Goal: Task Accomplishment & Management: Use online tool/utility

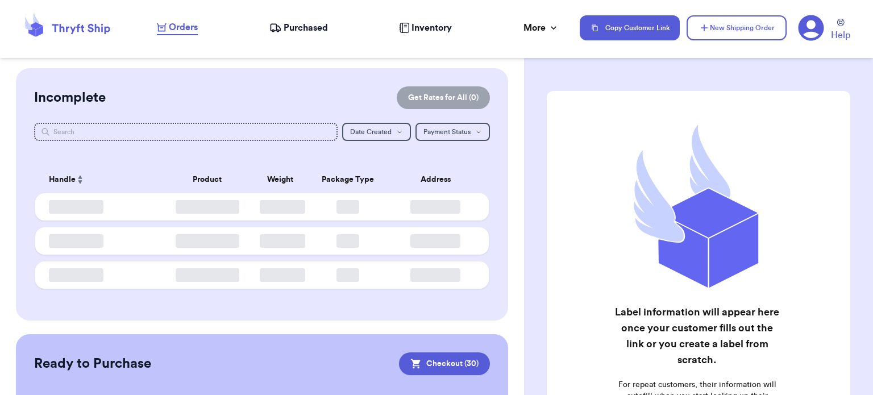
checkbox input "true"
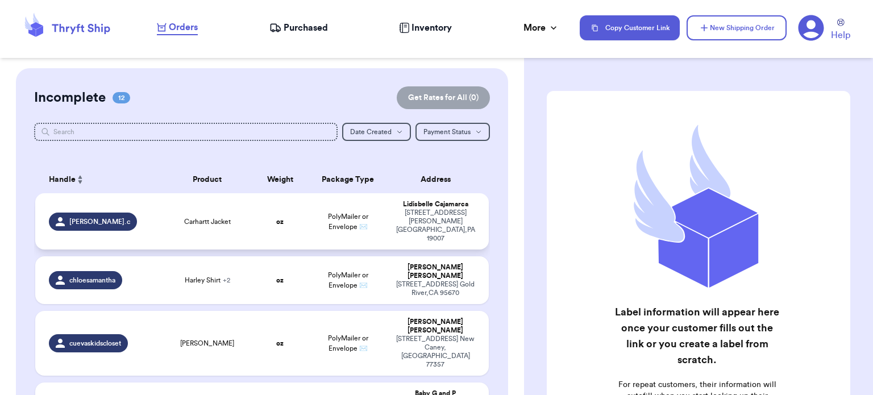
click at [200, 217] on span "Carhartt Jacket" at bounding box center [207, 221] width 47 height 9
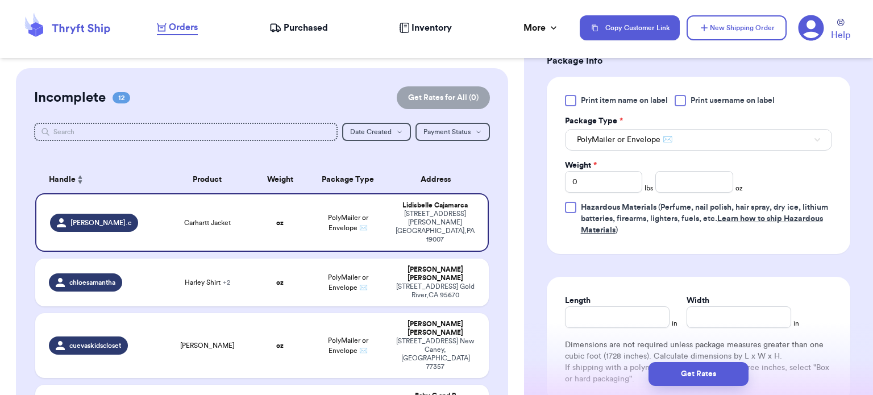
scroll to position [493, 0]
click at [681, 183] on input "number" at bounding box center [694, 182] width 78 height 22
type input "19"
click at [627, 314] on input "Length" at bounding box center [617, 317] width 105 height 22
type input "13"
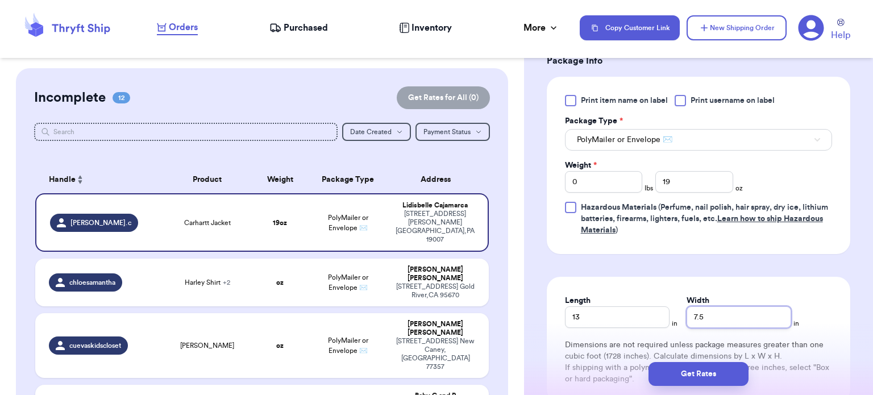
type input "7.5"
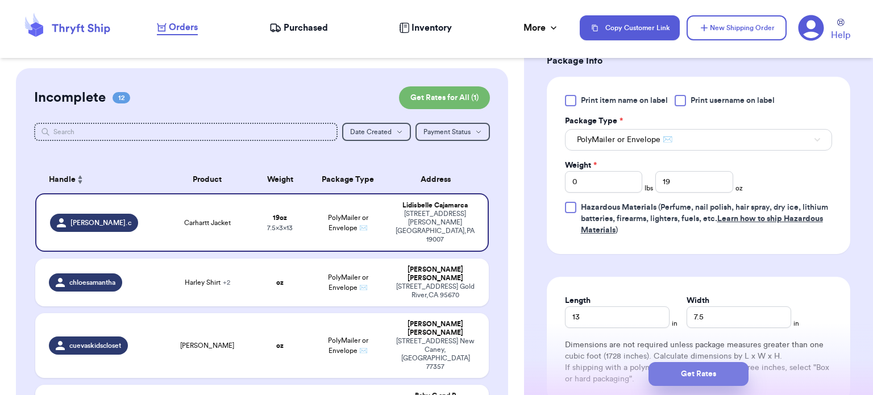
drag, startPoint x: 627, startPoint y: 314, endPoint x: 702, endPoint y: 379, distance: 99.1
click at [702, 379] on button "Get Rates" at bounding box center [698, 374] width 100 height 24
type input "1"
type input "3"
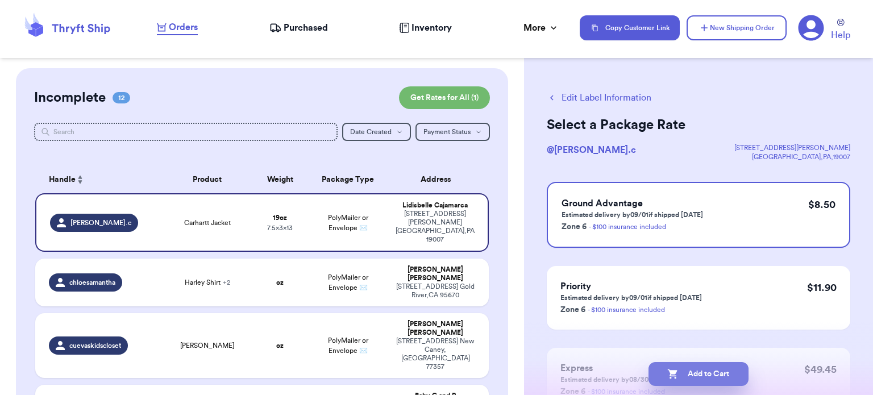
click at [700, 377] on button "Add to Cart" at bounding box center [698, 374] width 100 height 24
checkbox input "true"
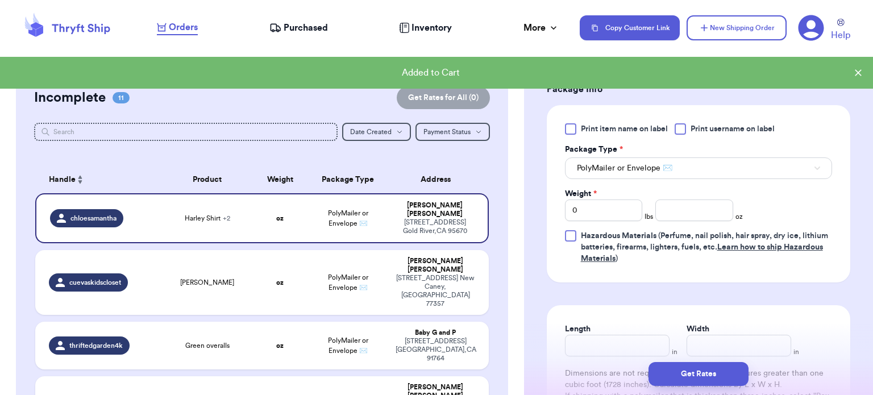
scroll to position [536, 0]
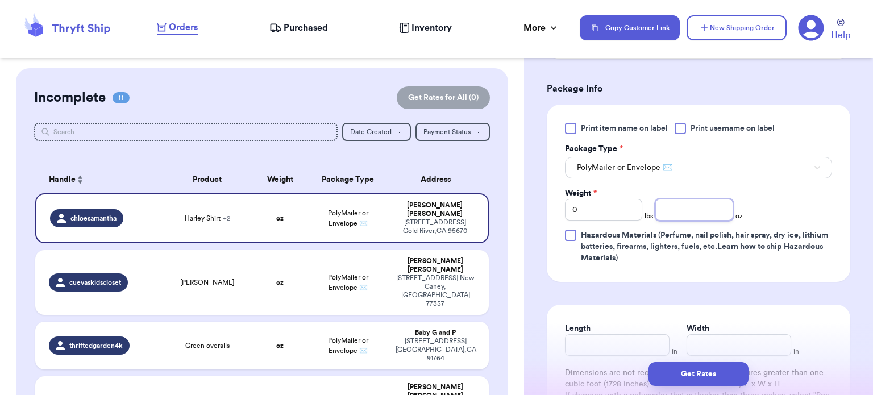
click at [673, 213] on input "number" at bounding box center [694, 210] width 78 height 22
type input "5"
type input "28"
click at [607, 338] on input "Length" at bounding box center [617, 345] width 105 height 22
type input "13"
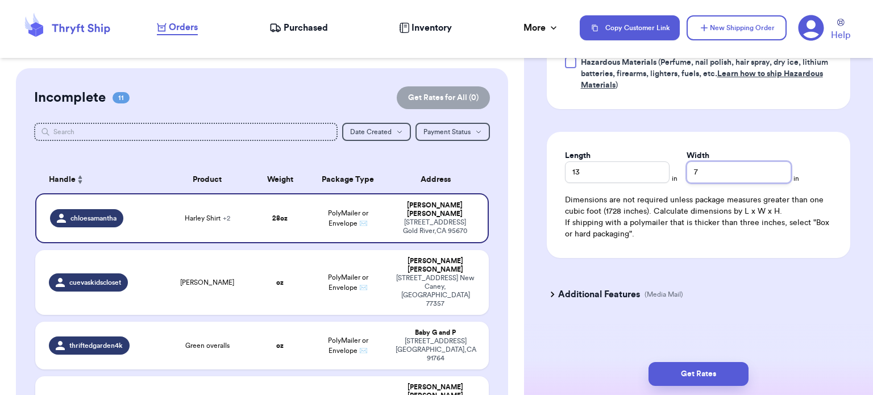
scroll to position [709, 0]
type input "7"
click at [682, 378] on button "Get Rates" at bounding box center [698, 374] width 100 height 24
type input "1"
type input "12"
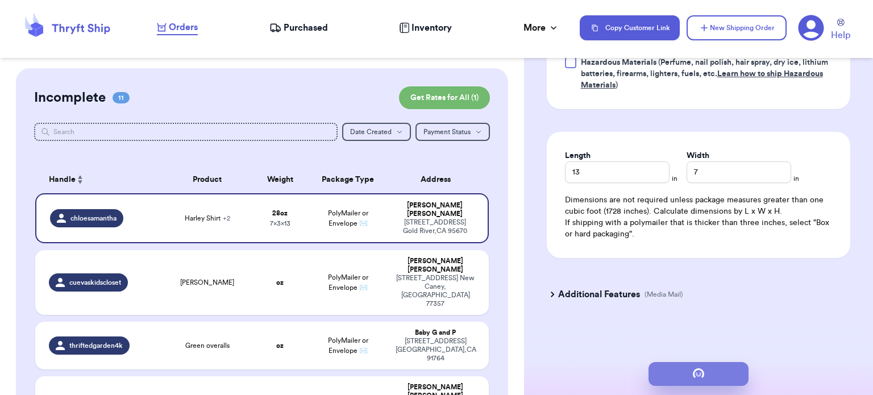
scroll to position [0, 0]
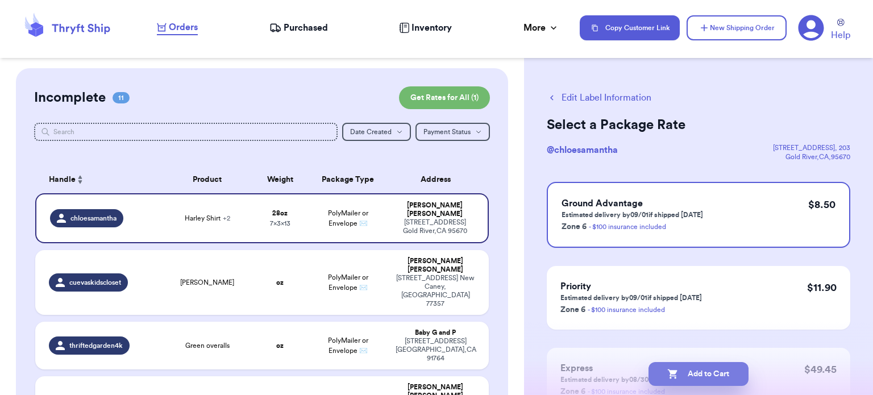
click at [724, 372] on button "Add to Cart" at bounding box center [698, 374] width 100 height 24
checkbox input "true"
